Goal: Task Accomplishment & Management: Use online tool/utility

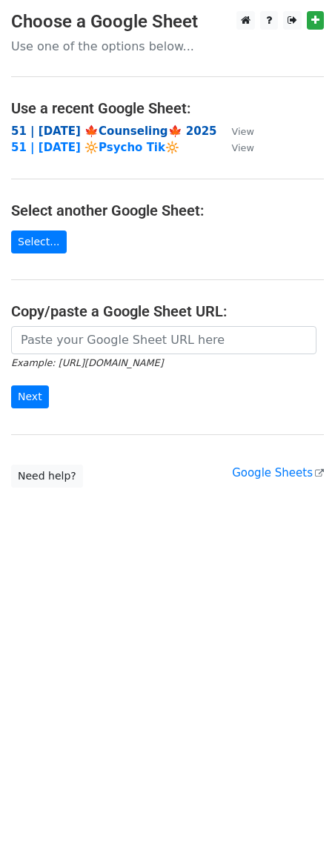
click at [84, 129] on strong "51 | SEP 17 🍁Counseling🍁 2025" at bounding box center [114, 130] width 206 height 13
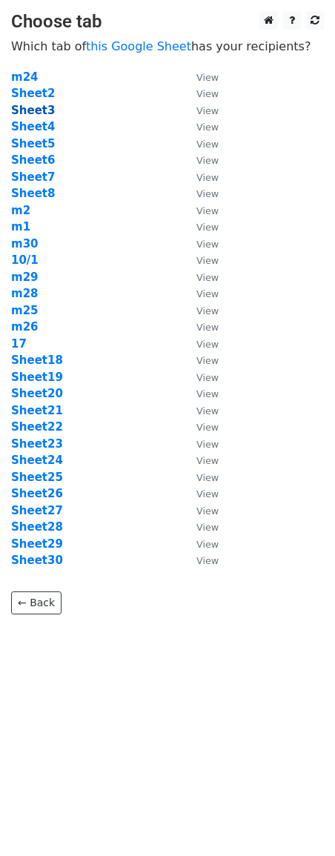
click at [44, 116] on strong "Sheet3" at bounding box center [33, 110] width 44 height 13
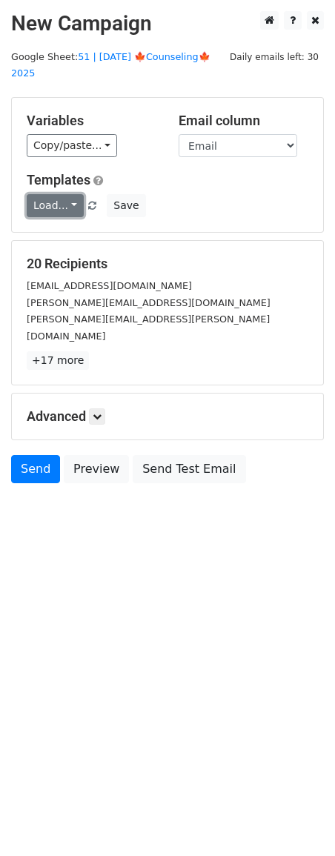
click at [50, 195] on link "Load..." at bounding box center [55, 205] width 57 height 23
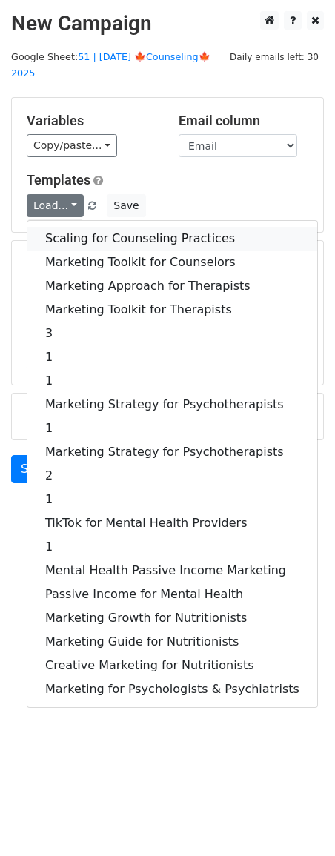
click at [96, 227] on link "Scaling for Counseling Practices" at bounding box center [172, 239] width 290 height 24
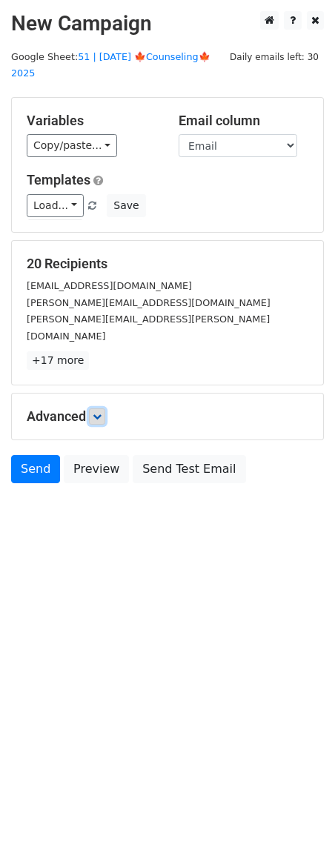
click at [99, 412] on icon at bounding box center [97, 416] width 9 height 9
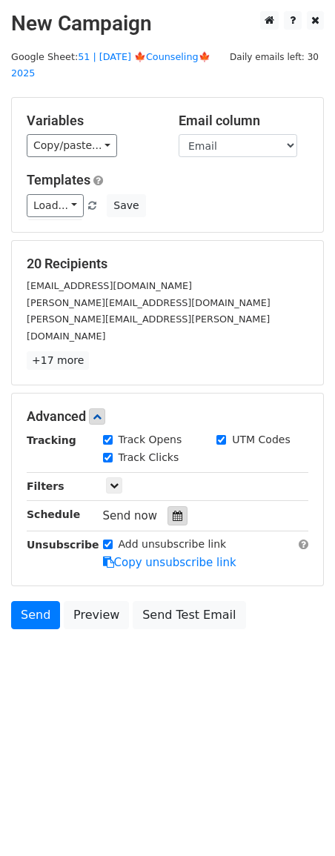
click at [167, 506] on div at bounding box center [177, 515] width 20 height 19
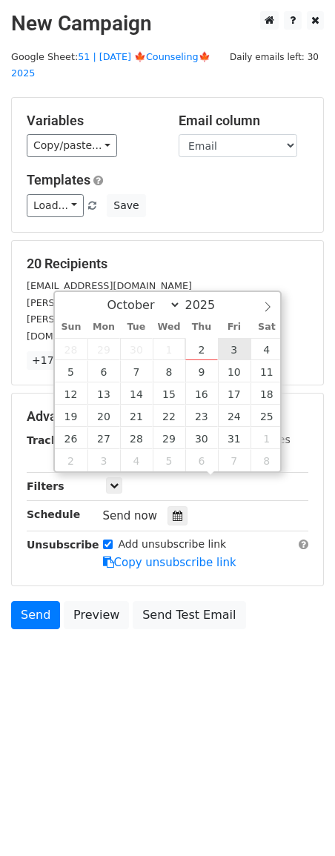
type input "2025-10-03 12:00"
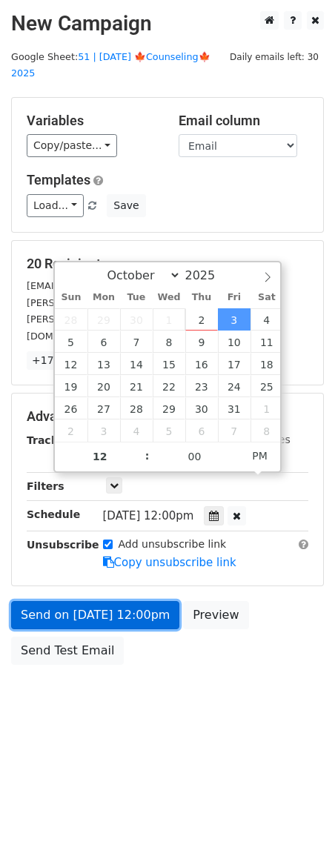
click at [129, 601] on link "Send on Oct 3 at 12:00pm" at bounding box center [95, 615] width 168 height 28
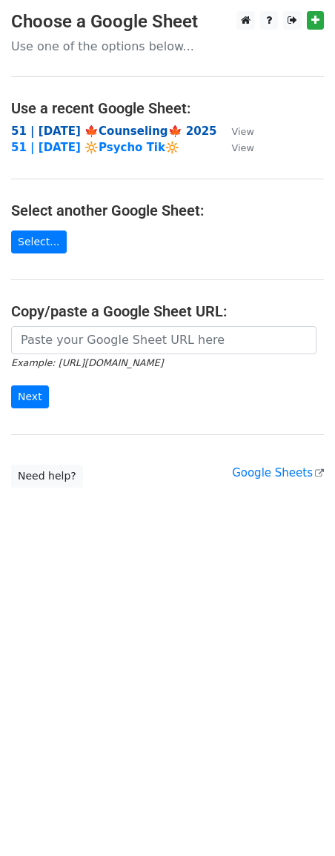
click at [110, 130] on strong "51 | [DATE] 🍁Counseling🍁 2025" at bounding box center [114, 130] width 206 height 13
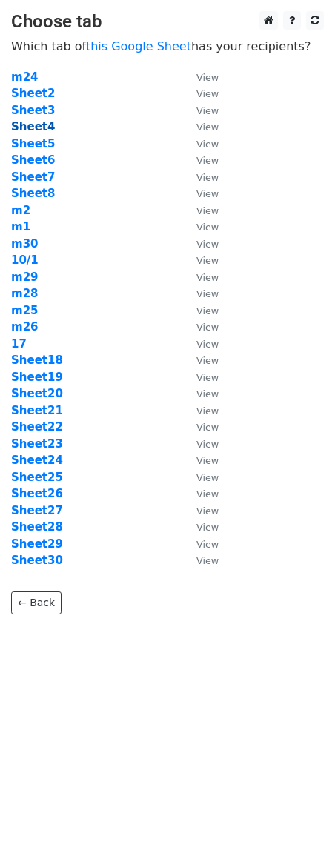
click at [42, 127] on strong "Sheet4" at bounding box center [33, 126] width 44 height 13
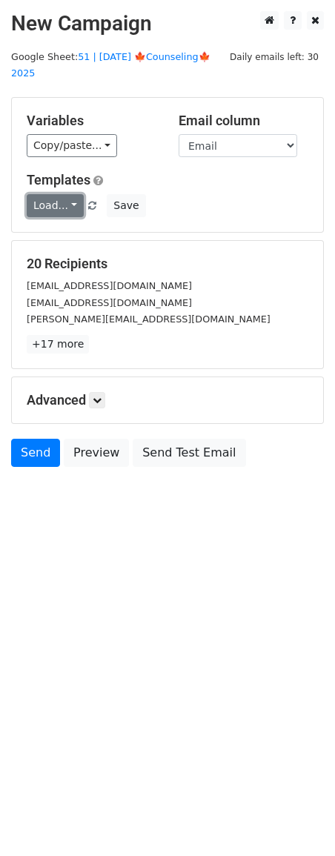
click at [59, 194] on link "Load..." at bounding box center [55, 205] width 57 height 23
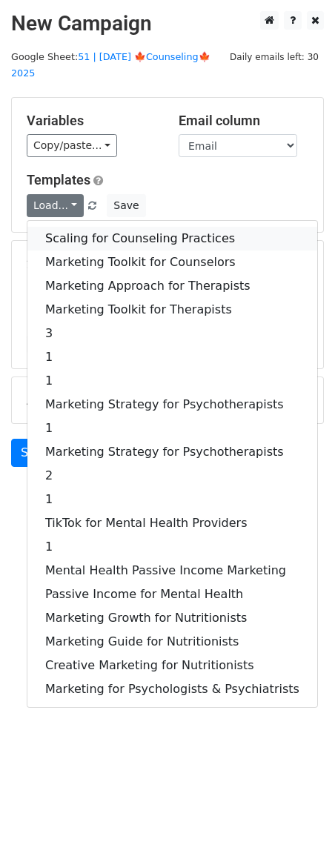
click at [93, 227] on link "Scaling for Counseling Practices" at bounding box center [172, 239] width 290 height 24
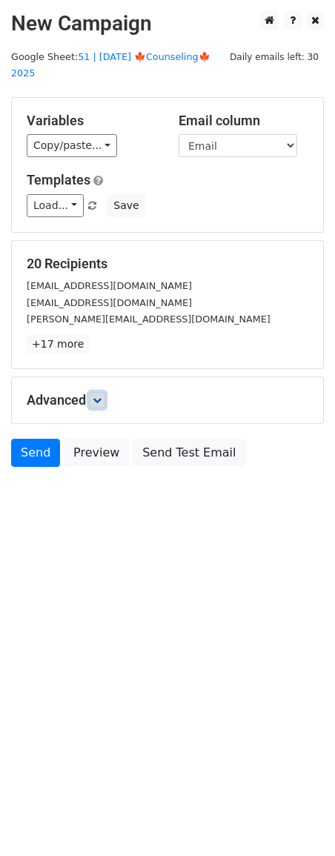
click at [99, 396] on icon at bounding box center [97, 400] width 9 height 9
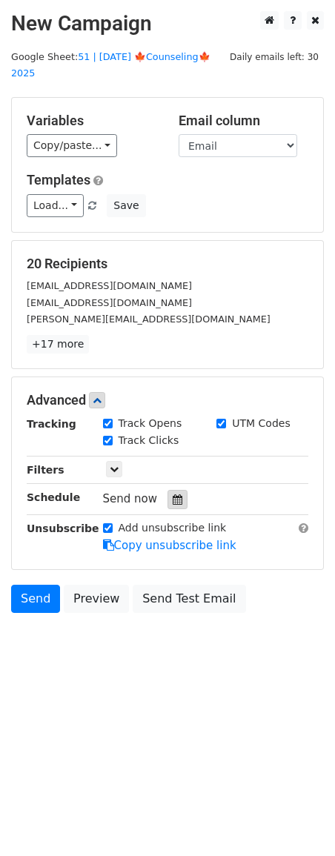
click at [173, 494] on icon at bounding box center [178, 499] width 10 height 10
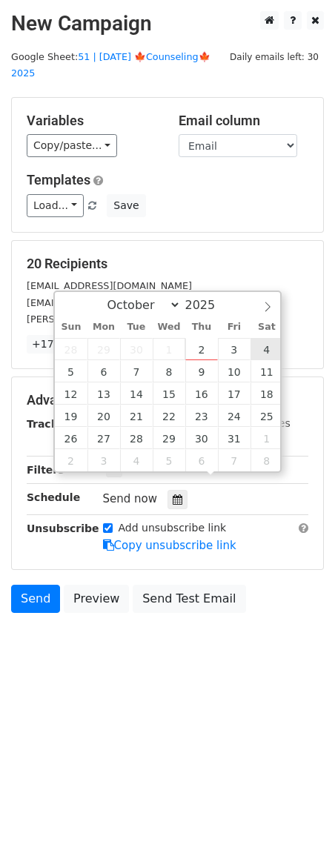
type input "2025-10-04 12:00"
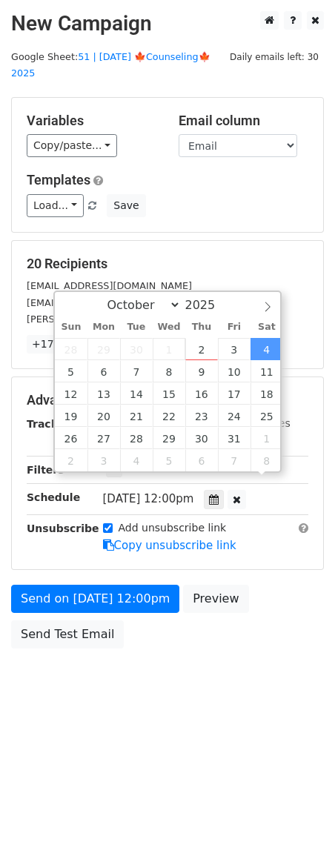
scroll to position [1, 0]
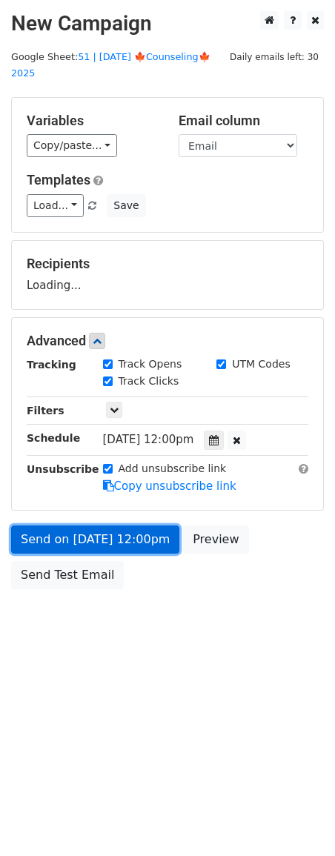
click at [127, 525] on link "Send on Oct 4 at 12:00pm" at bounding box center [95, 539] width 168 height 28
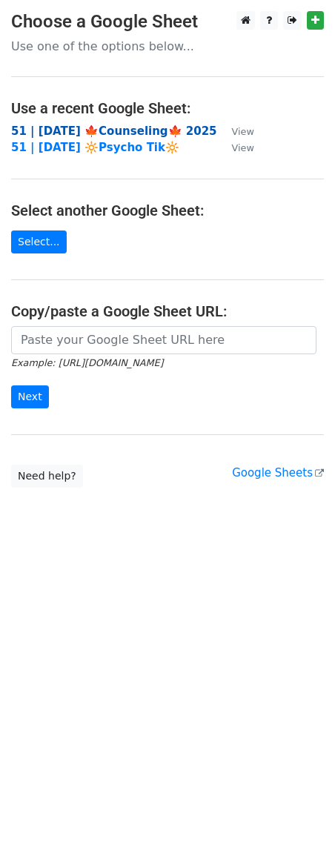
click at [120, 131] on strong "51 | [DATE] 🍁Counseling🍁 2025" at bounding box center [114, 130] width 206 height 13
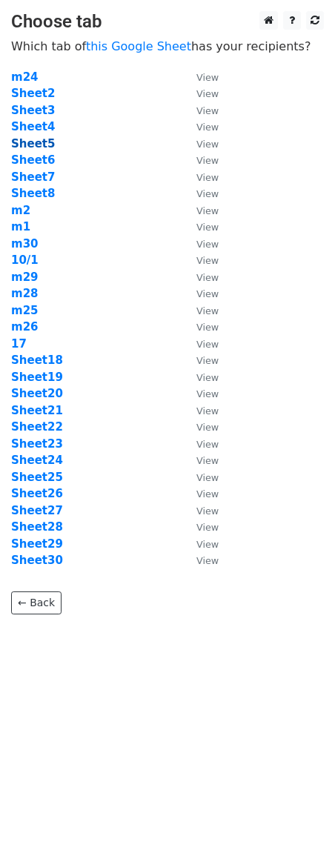
click at [34, 144] on strong "Sheet5" at bounding box center [33, 143] width 44 height 13
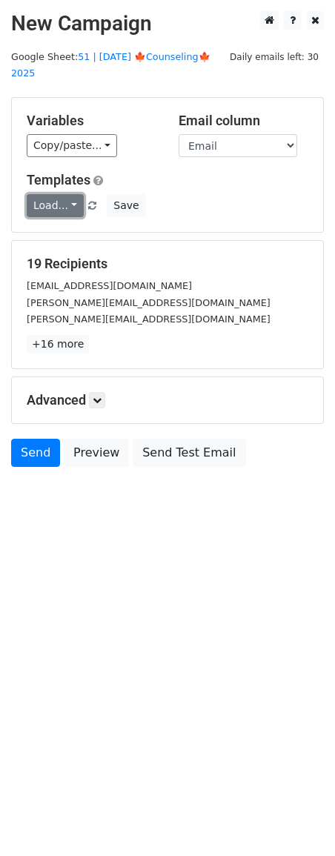
click at [52, 194] on link "Load..." at bounding box center [55, 205] width 57 height 23
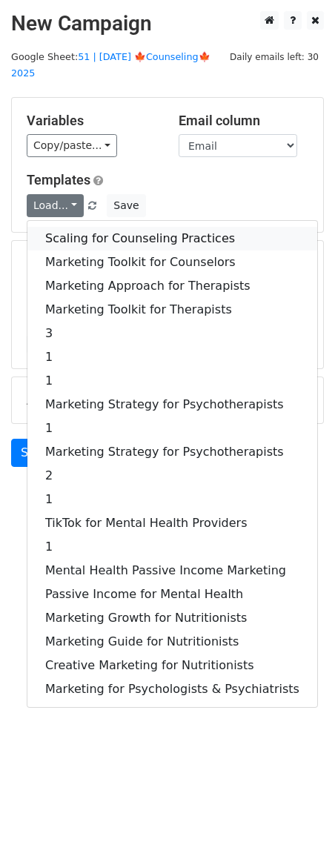
click at [59, 231] on link "Scaling for Counseling Practices" at bounding box center [172, 239] width 290 height 24
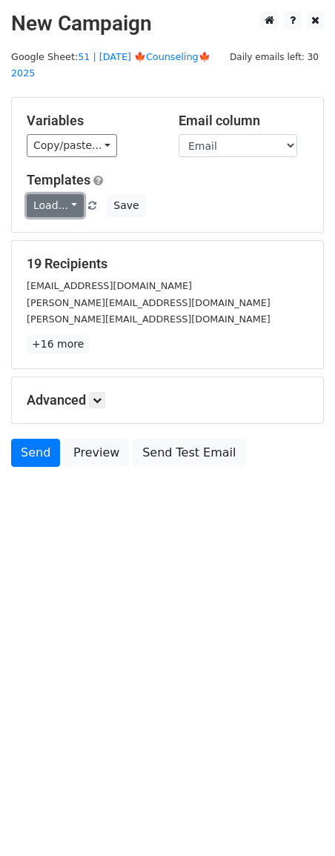
click at [68, 196] on link "Load..." at bounding box center [55, 205] width 57 height 23
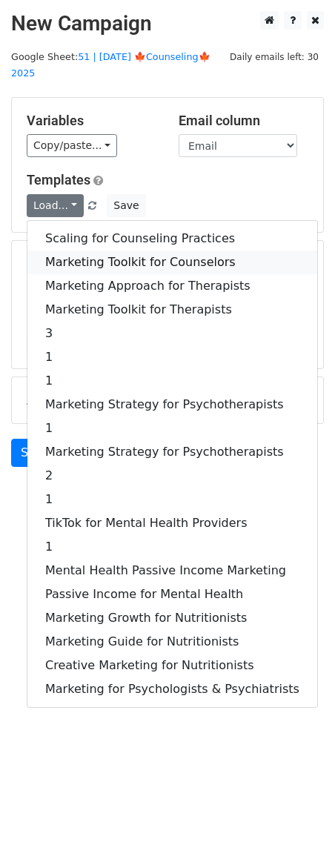
click at [70, 250] on link "Marketing Toolkit for Counselors" at bounding box center [172, 262] width 290 height 24
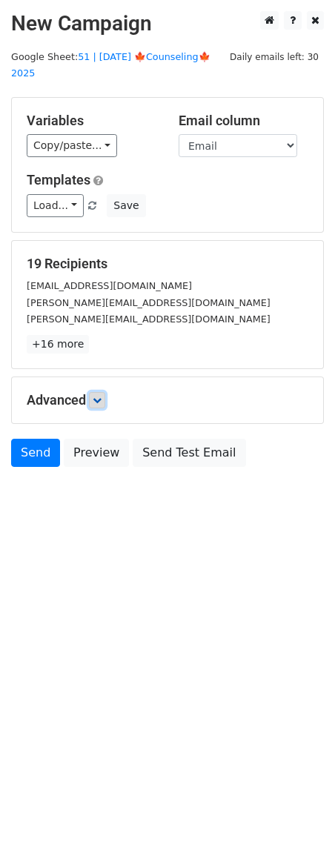
click at [101, 396] on icon at bounding box center [97, 400] width 9 height 9
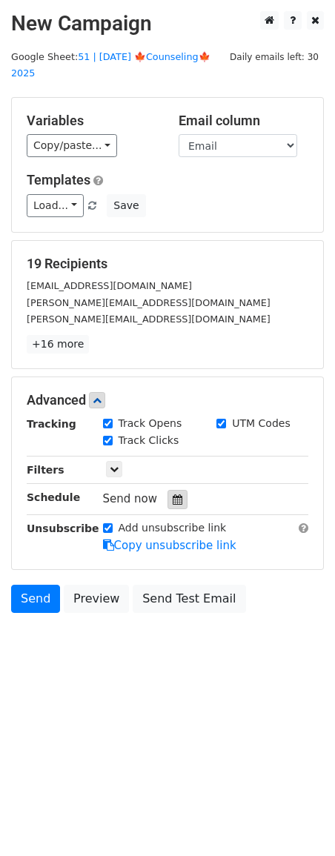
click at [175, 494] on icon at bounding box center [178, 499] width 10 height 10
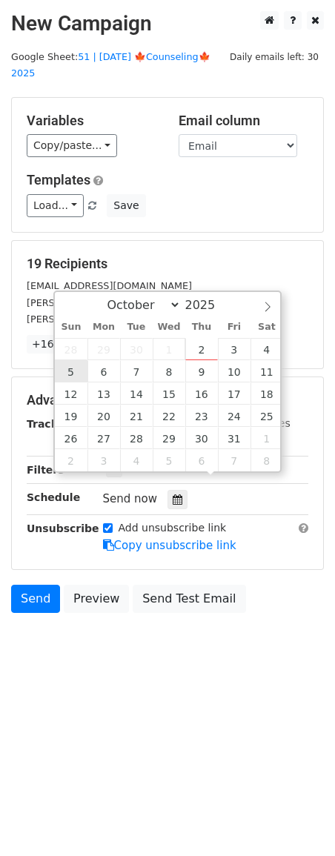
type input "2025-10-05 12:00"
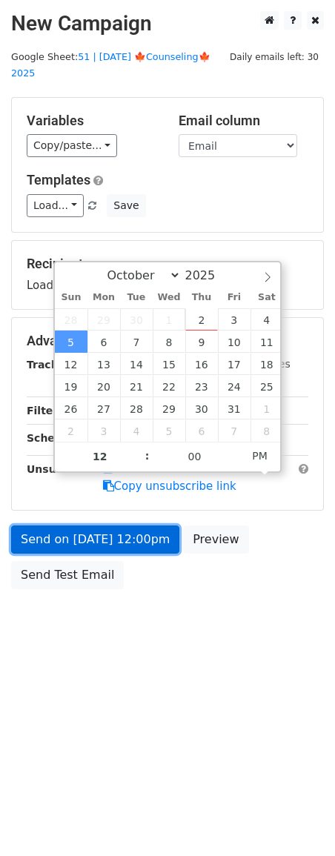
drag, startPoint x: 87, startPoint y: 519, endPoint x: 78, endPoint y: 519, distance: 8.9
click at [87, 525] on link "Send on Oct 5 at 12:00pm" at bounding box center [95, 539] width 168 height 28
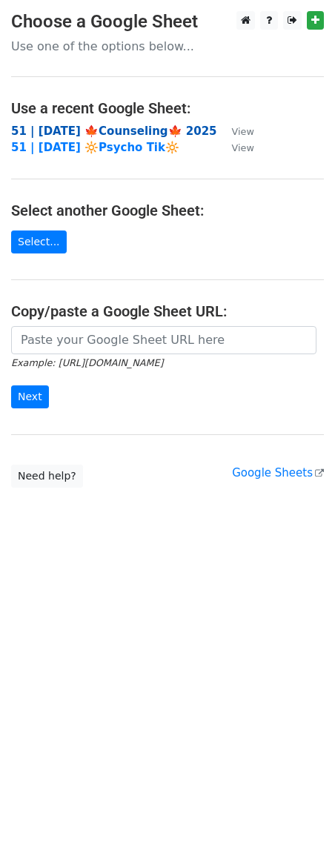
click at [97, 130] on strong "51 | [DATE] 🍁Counseling🍁 2025" at bounding box center [114, 130] width 206 height 13
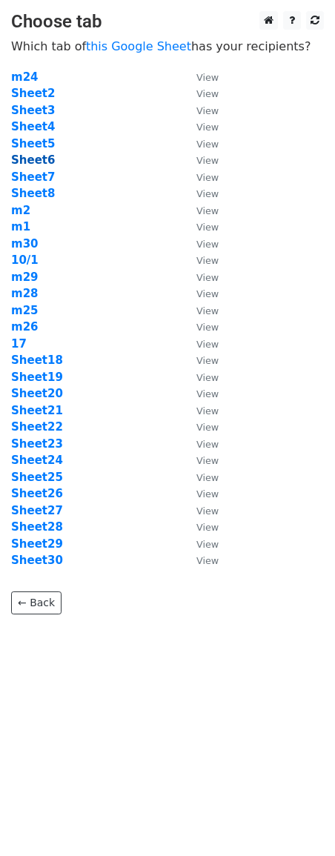
click at [39, 156] on strong "Sheet6" at bounding box center [33, 159] width 44 height 13
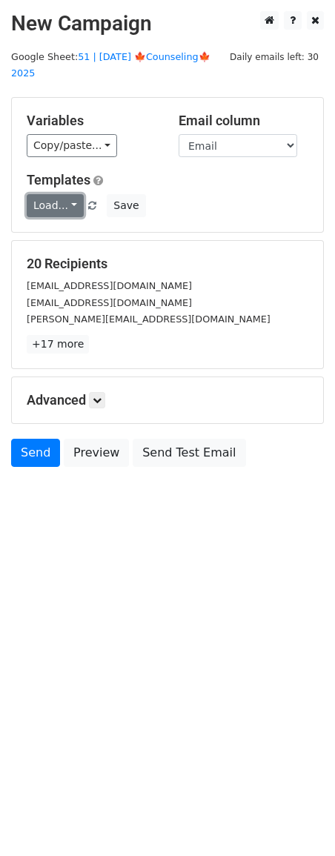
click at [54, 194] on link "Load..." at bounding box center [55, 205] width 57 height 23
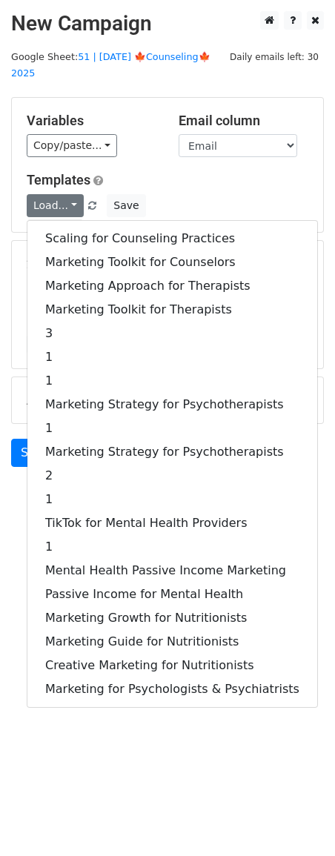
click at [70, 220] on div "Scaling for Counseling Practices Marketing Toolkit for Counselors Marketing App…" at bounding box center [172, 463] width 291 height 487
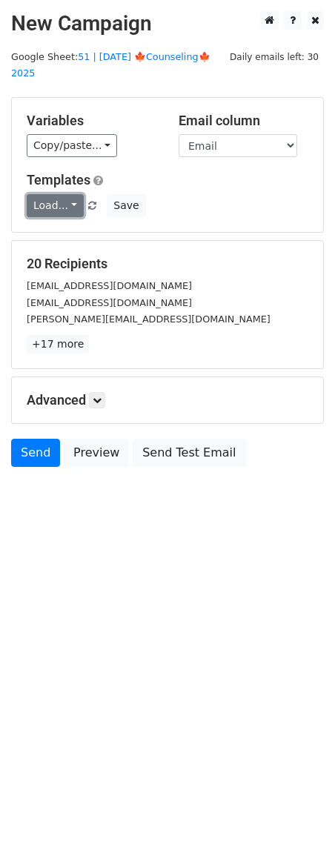
click at [57, 194] on link "Load..." at bounding box center [55, 205] width 57 height 23
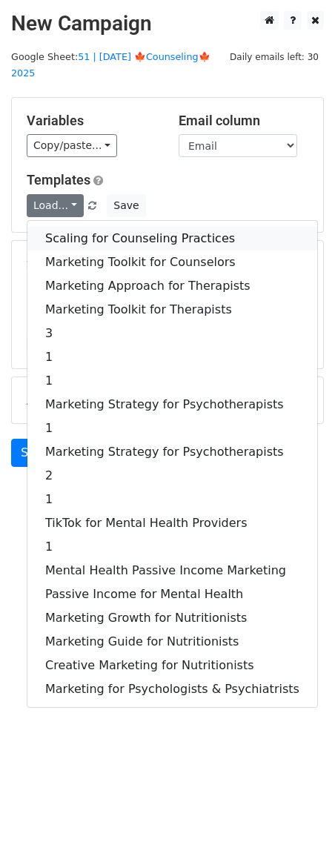
click at [73, 227] on link "Scaling for Counseling Practices" at bounding box center [172, 239] width 290 height 24
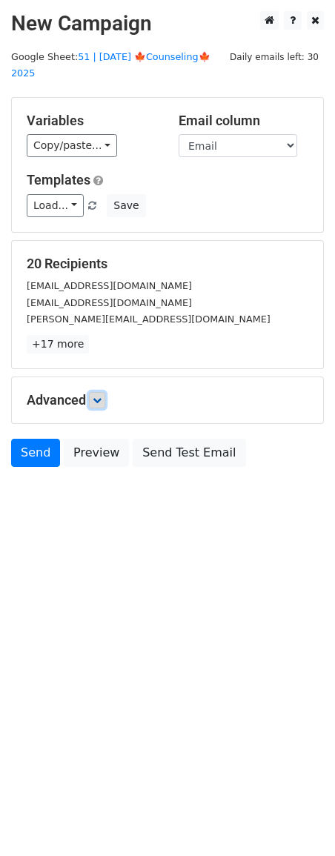
click at [100, 396] on icon at bounding box center [97, 400] width 9 height 9
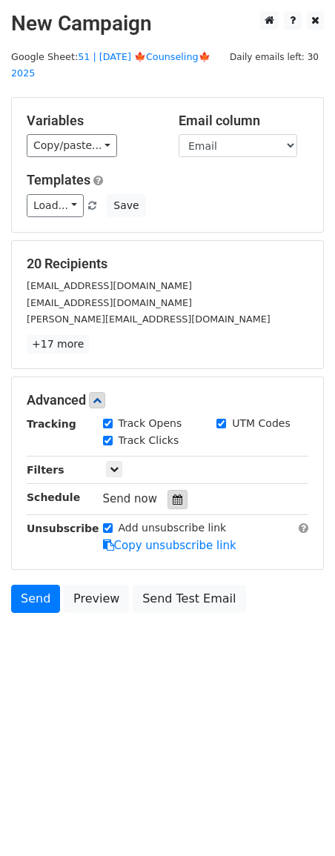
click at [173, 494] on icon at bounding box center [178, 499] width 10 height 10
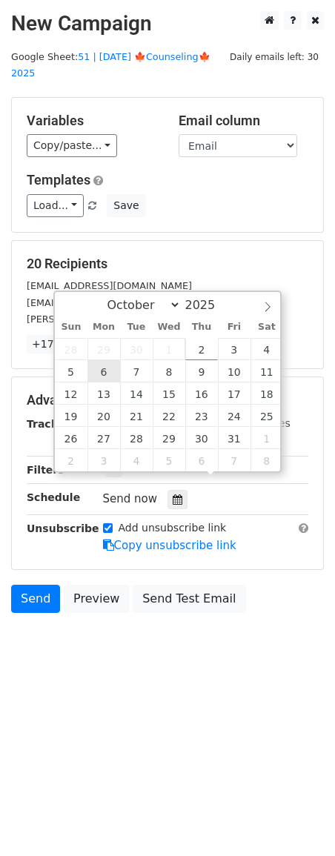
type input "[DATE] 12:00"
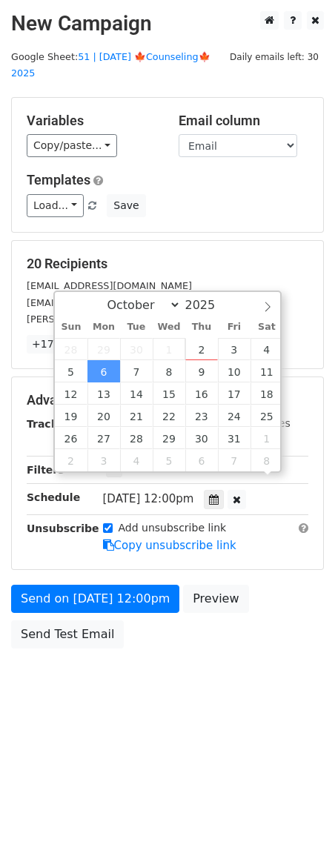
scroll to position [1, 0]
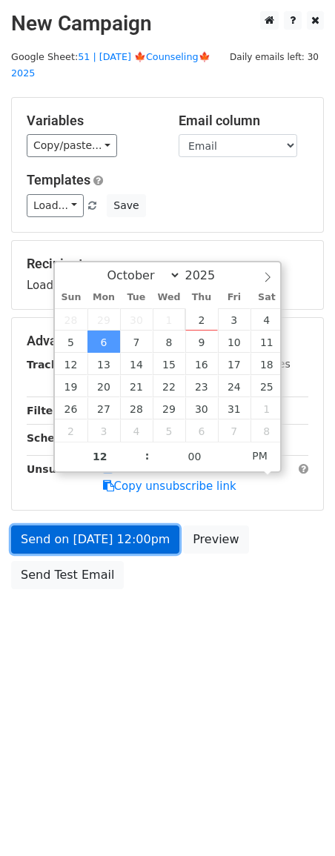
click at [90, 525] on link "Send on [DATE] 12:00pm" at bounding box center [95, 539] width 168 height 28
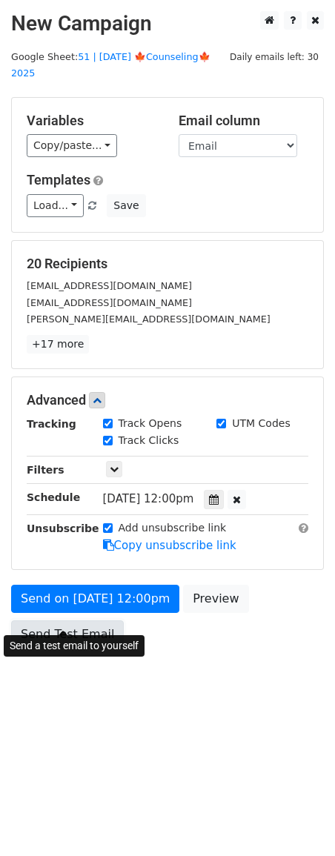
click at [81, 620] on link "Send Test Email" at bounding box center [67, 634] width 113 height 28
